Goal: Check status

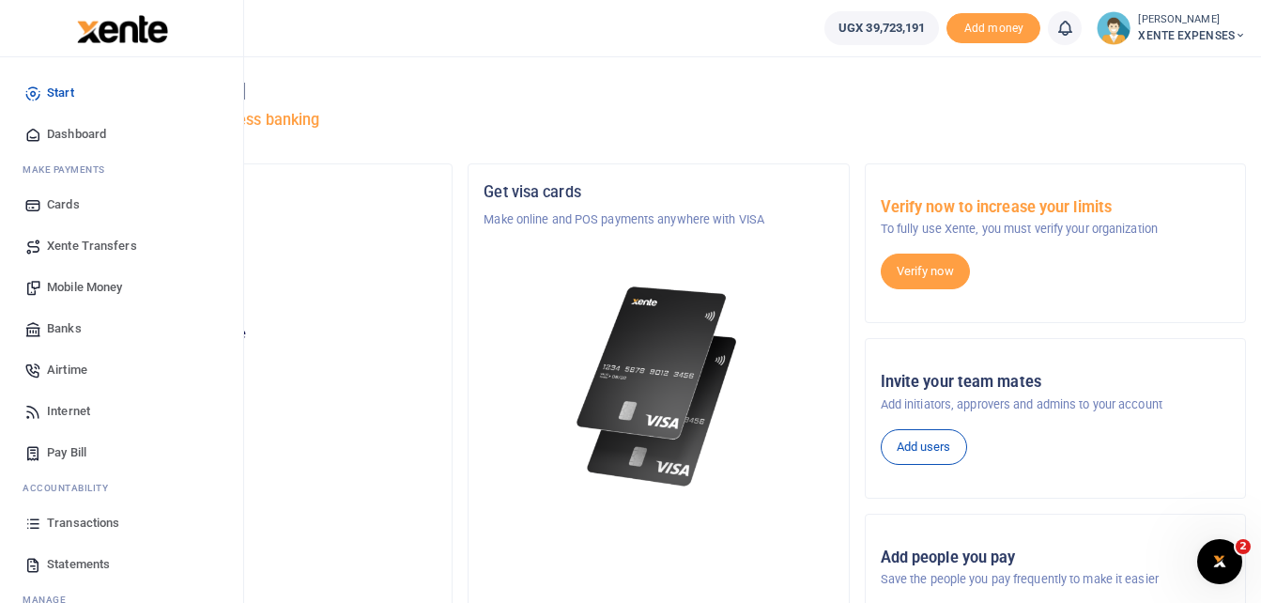
click at [110, 521] on span "Transactions" at bounding box center [83, 523] width 72 height 19
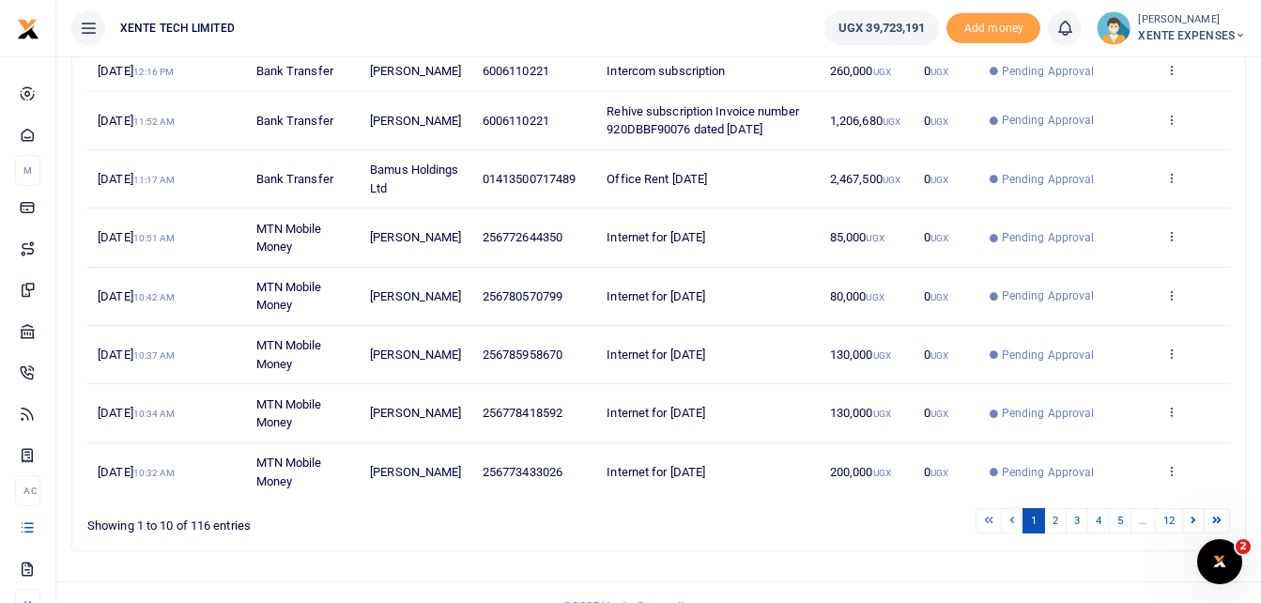
scroll to position [462, 0]
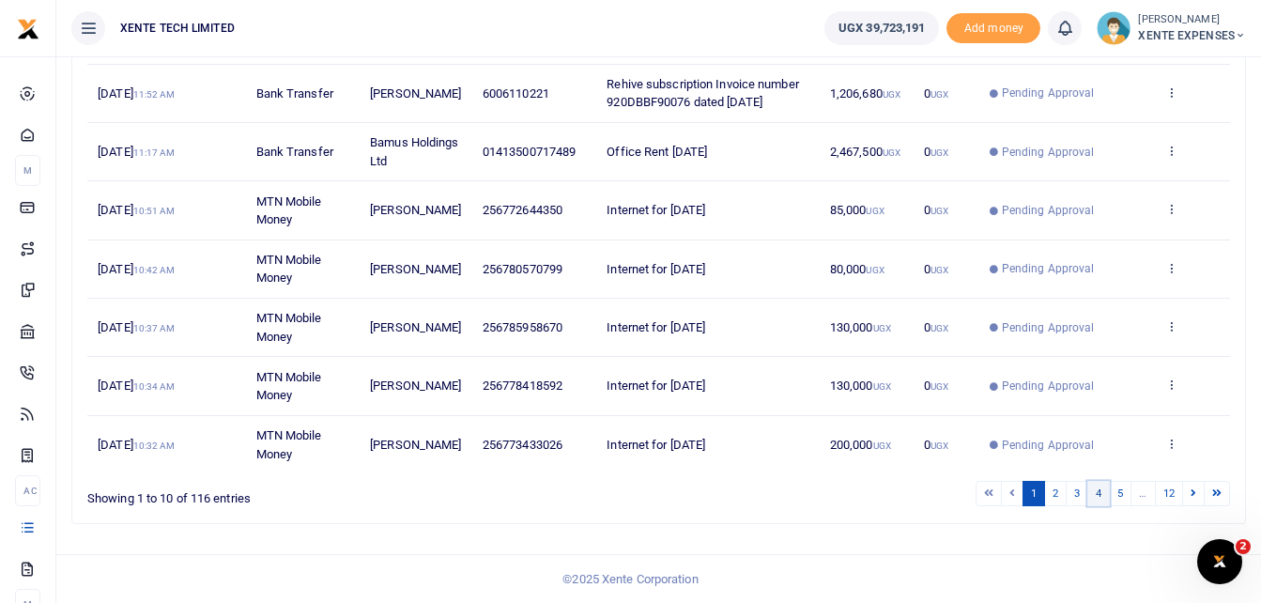
click at [1103, 492] on link "4" at bounding box center [1099, 493] width 23 height 25
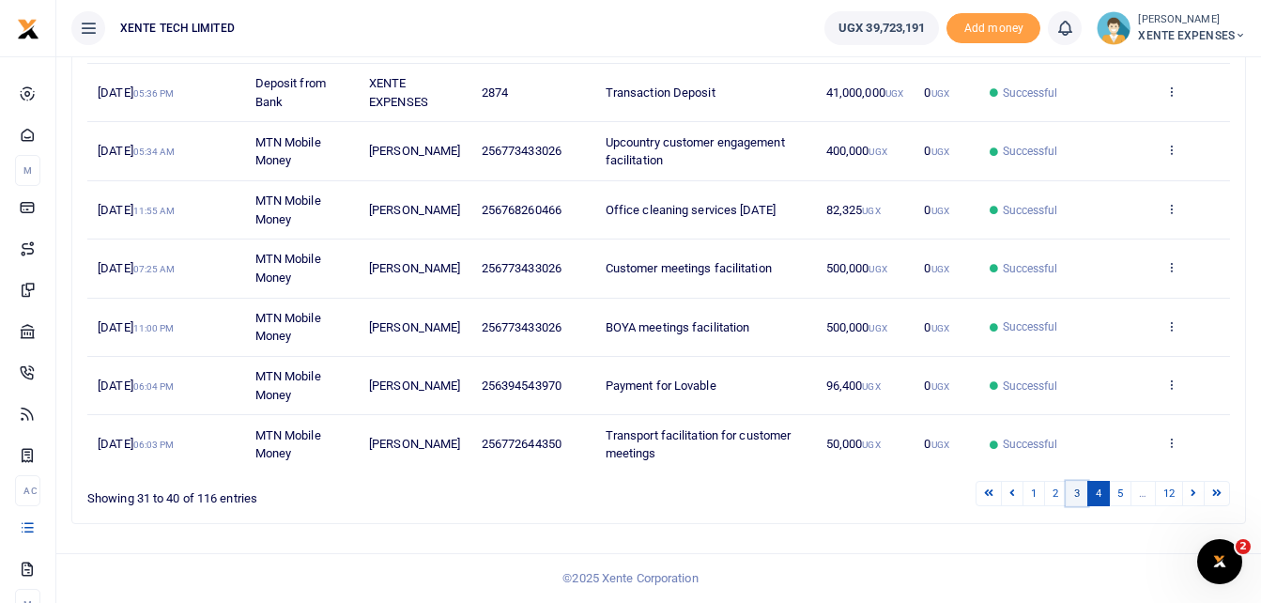
click at [1078, 497] on link "3" at bounding box center [1077, 493] width 23 height 25
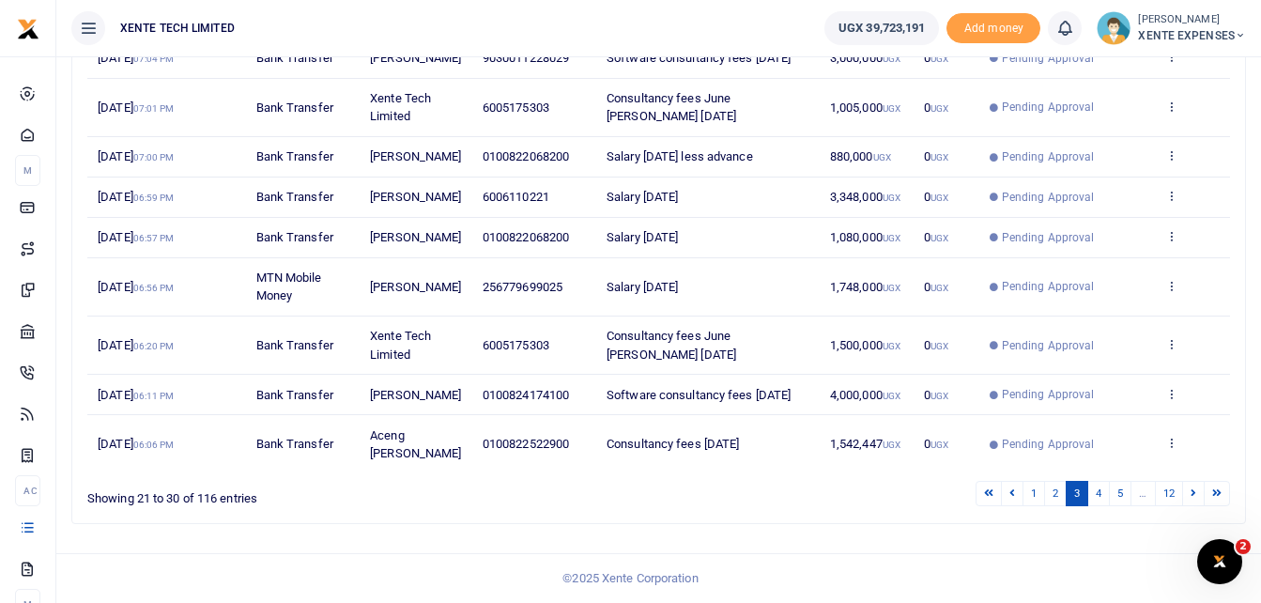
scroll to position [436, 0]
click at [1052, 499] on link "2" at bounding box center [1055, 493] width 23 height 25
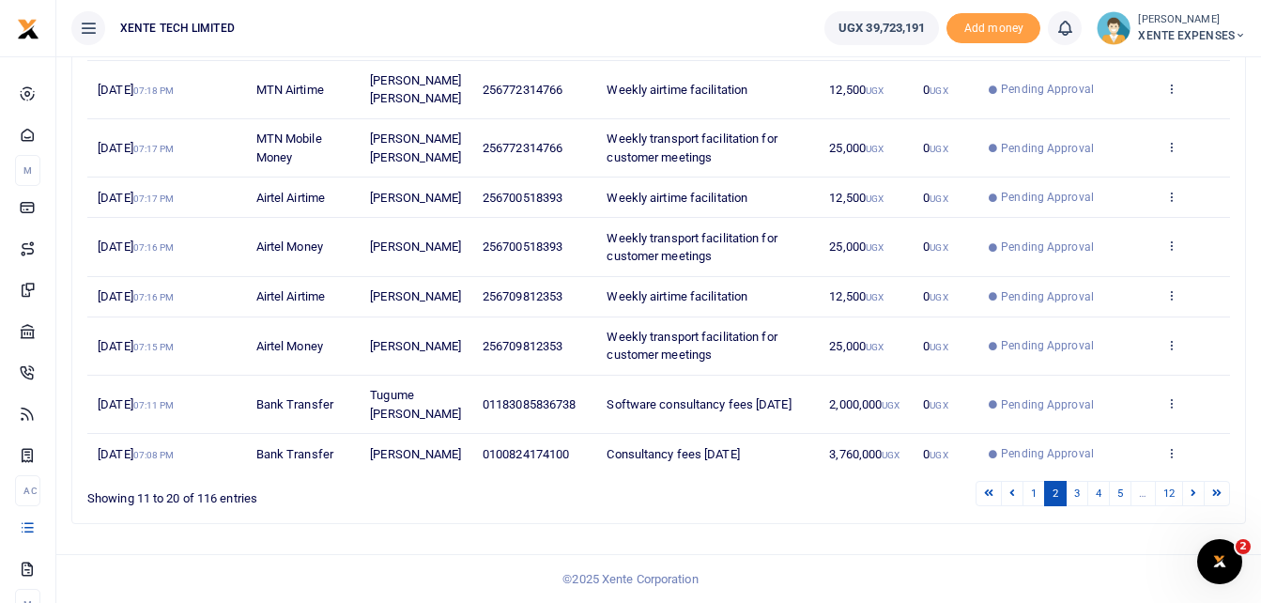
scroll to position [517, 0]
click at [1033, 506] on link "1" at bounding box center [1034, 493] width 23 height 25
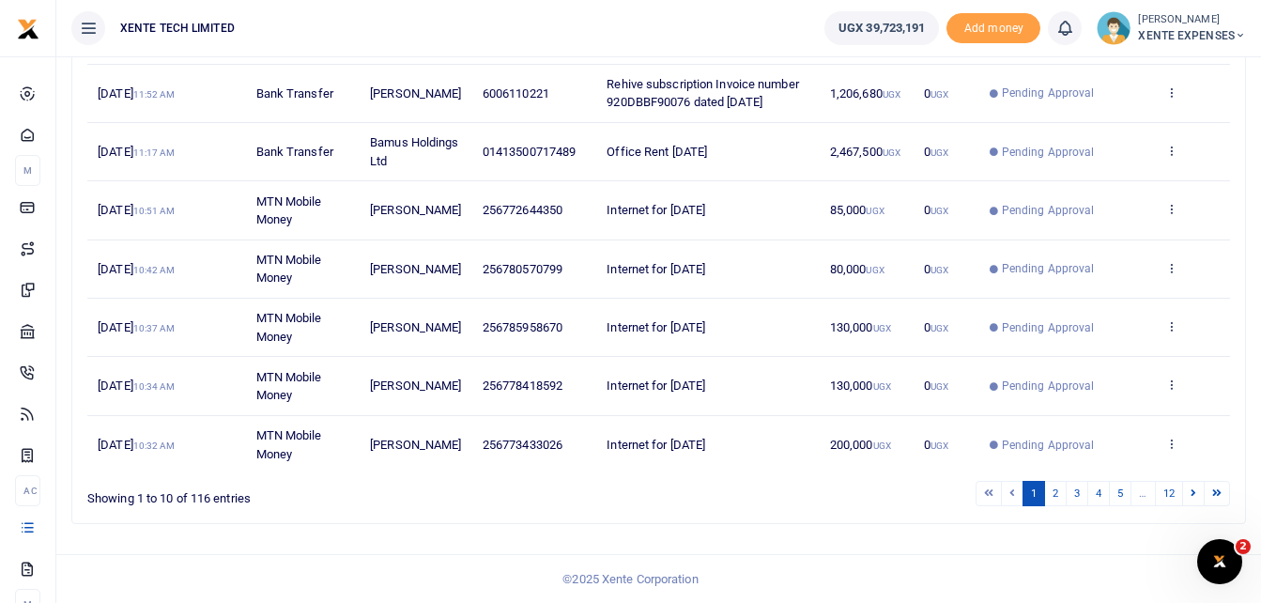
scroll to position [462, 0]
click at [1053, 494] on link "2" at bounding box center [1055, 493] width 23 height 25
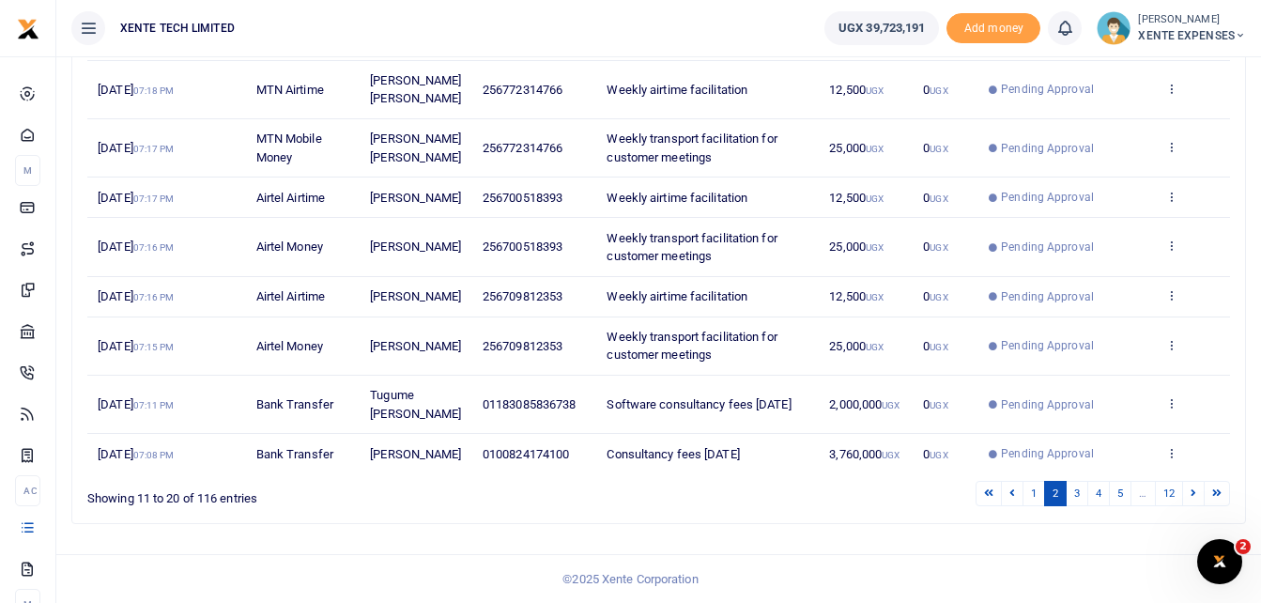
scroll to position [535, 0]
click at [1075, 494] on link "3" at bounding box center [1077, 493] width 23 height 25
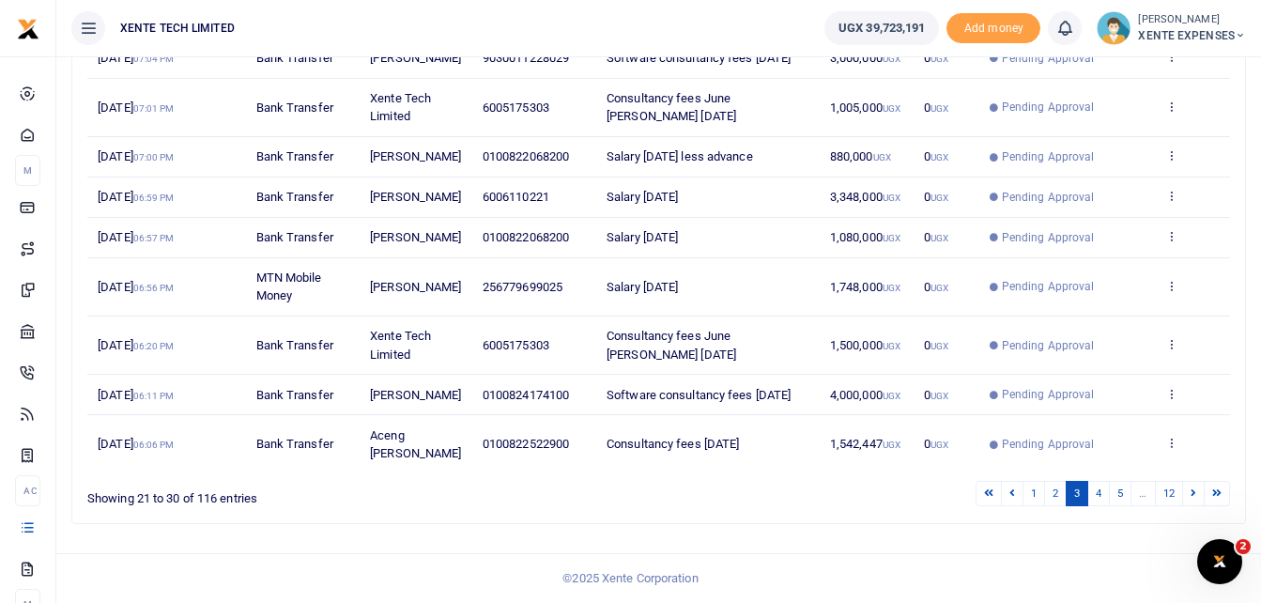
scroll to position [444, 0]
click at [1096, 494] on link "4" at bounding box center [1099, 493] width 23 height 25
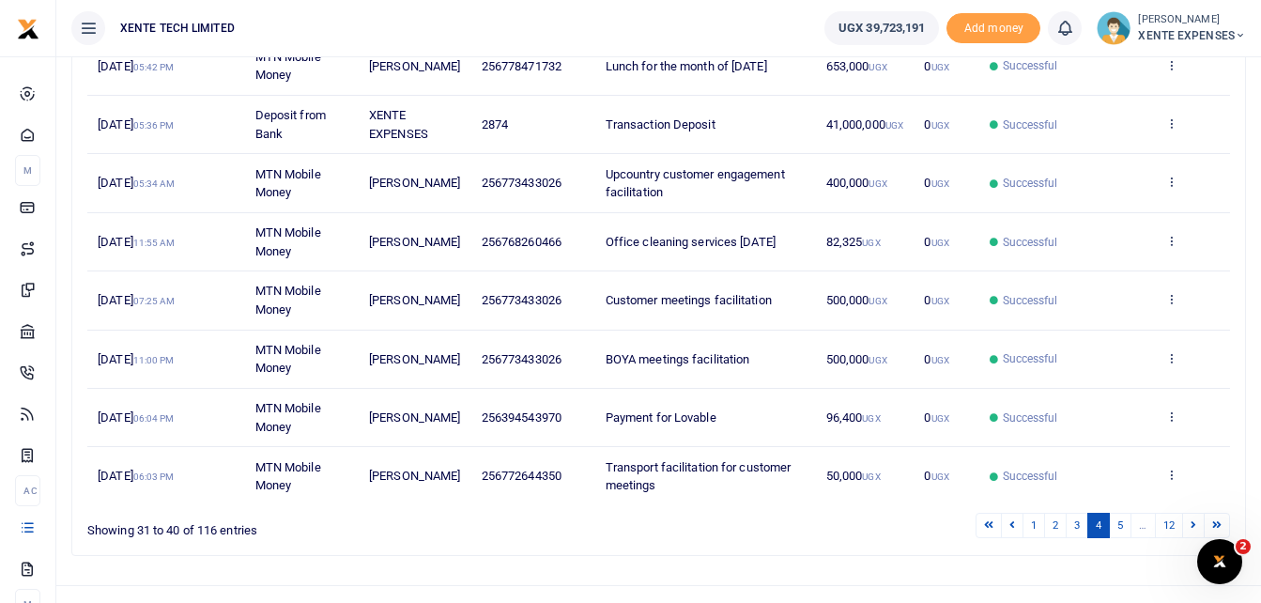
scroll to position [430, 0]
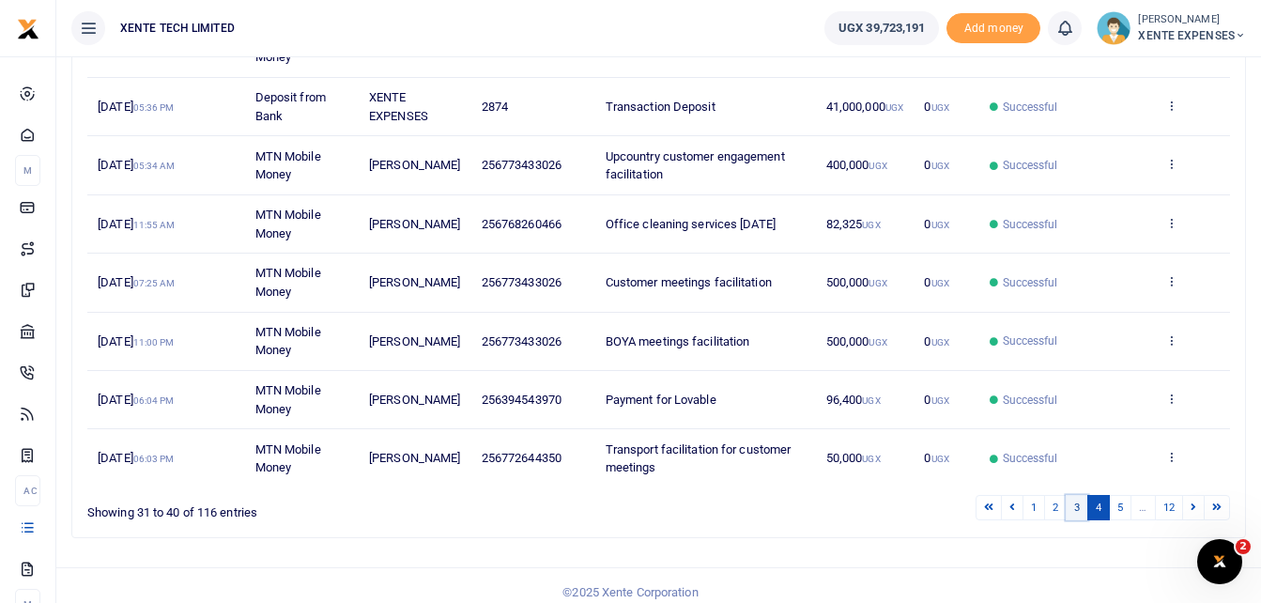
click at [1078, 520] on link "3" at bounding box center [1077, 507] width 23 height 25
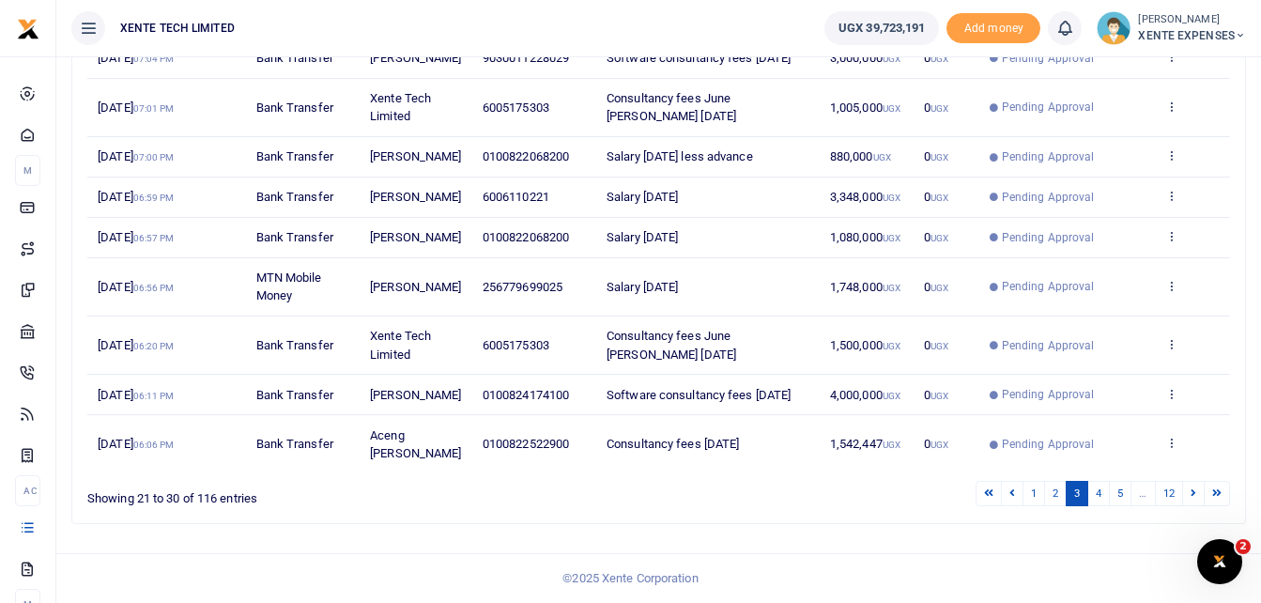
scroll to position [444, 0]
click at [1055, 496] on link "2" at bounding box center [1055, 493] width 23 height 25
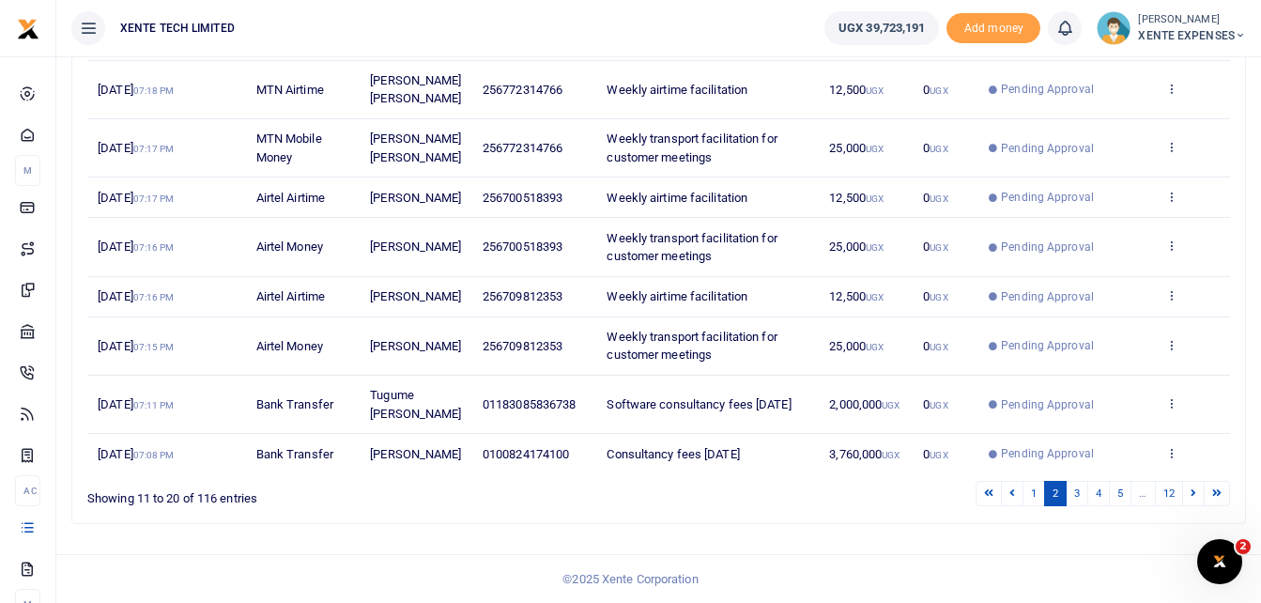
scroll to position [535, 0]
click at [1035, 493] on link "1" at bounding box center [1034, 493] width 23 height 25
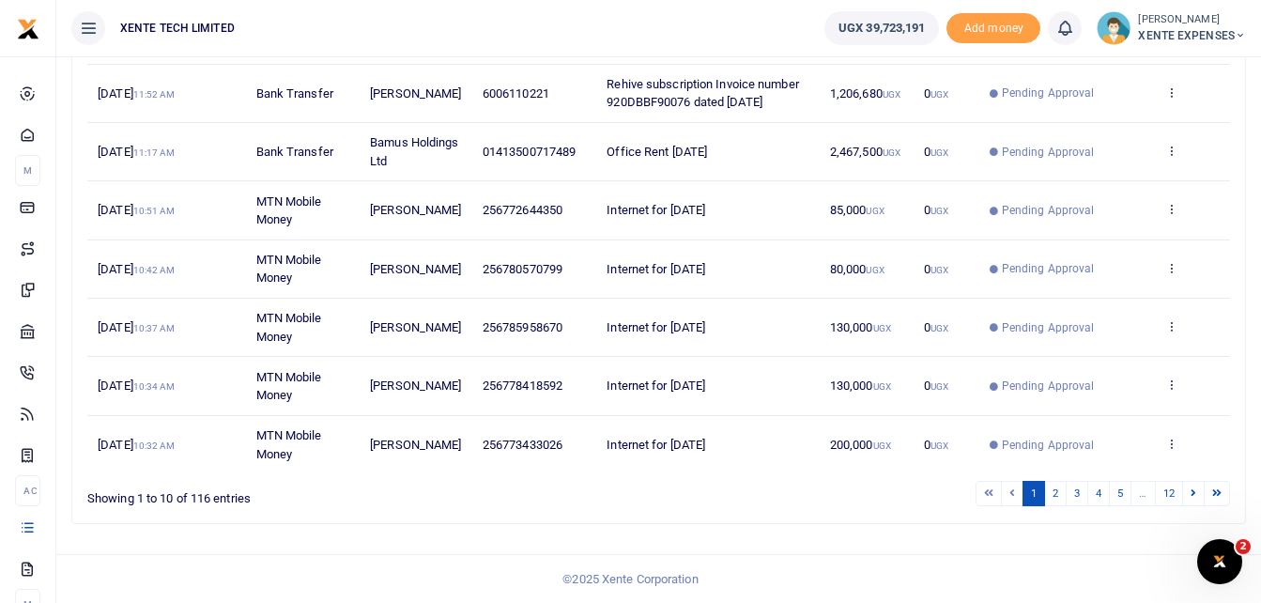
scroll to position [462, 0]
